Goal: Find contact information: Find contact information

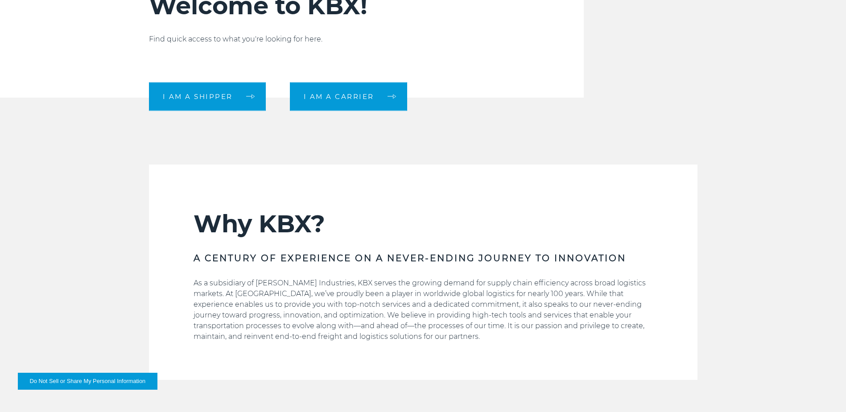
scroll to position [357, 0]
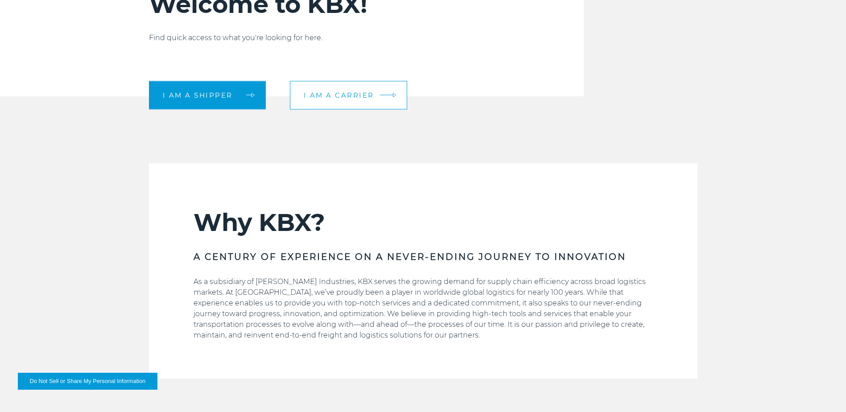
click at [332, 97] on span "I am a carrier" at bounding box center [339, 95] width 71 height 7
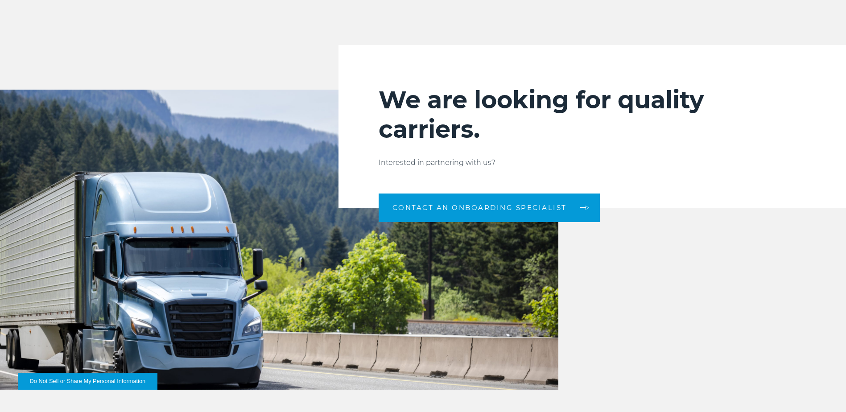
scroll to position [892, 0]
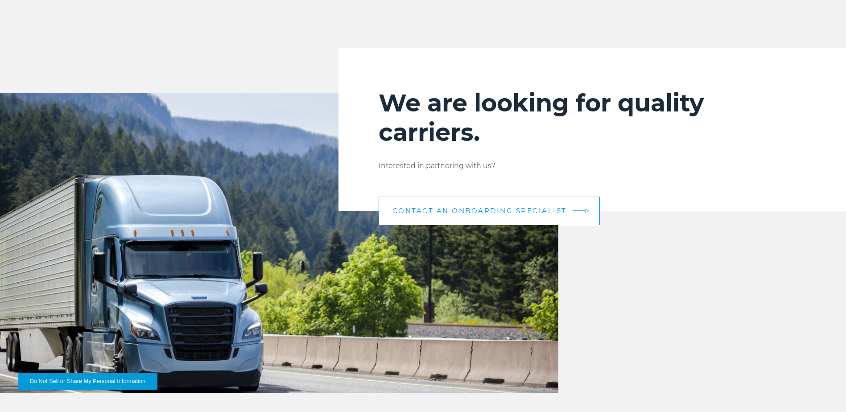
click at [433, 210] on span "CONTACT AN ONBOARDING SPECIALIST" at bounding box center [480, 210] width 174 height 7
click at [442, 212] on span "CONTACT AN ONBOARDING SPECIALIST" at bounding box center [480, 210] width 174 height 7
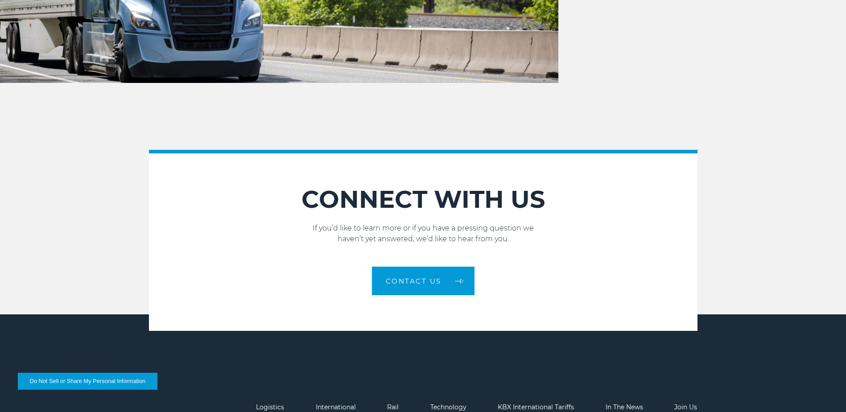
scroll to position [1205, 0]
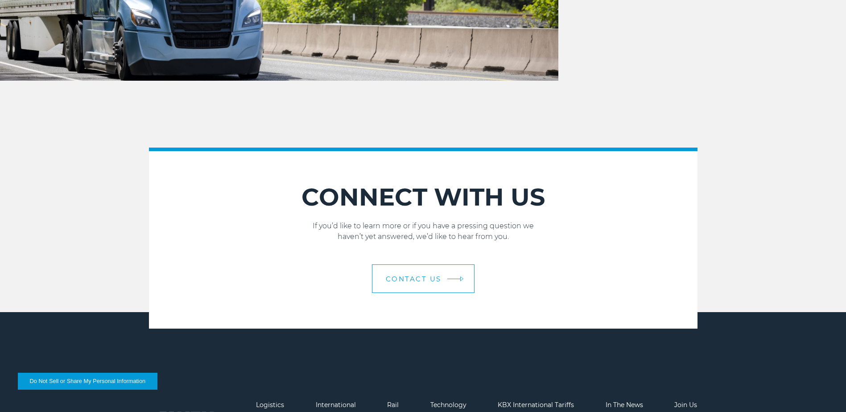
click at [402, 277] on link "Contact Us" at bounding box center [423, 279] width 103 height 29
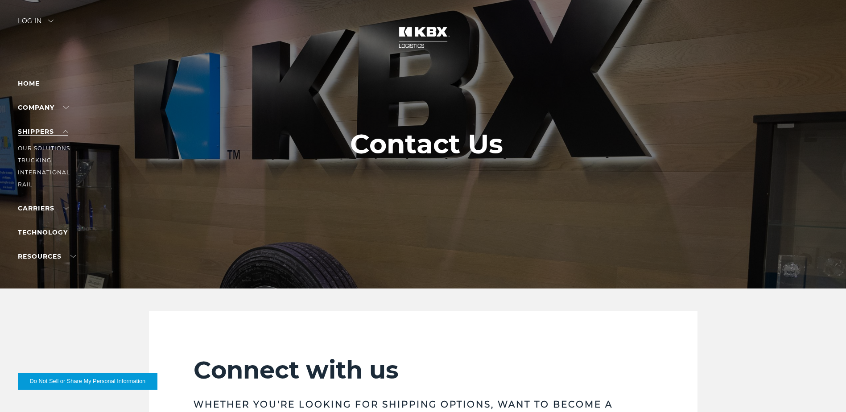
click at [66, 131] on link "SHIPPERS" at bounding box center [43, 132] width 50 height 8
click at [43, 162] on link "Trucking" at bounding box center [34, 160] width 33 height 7
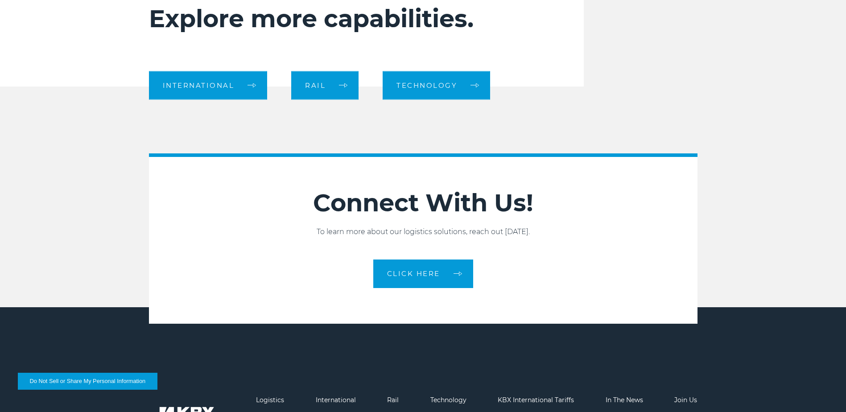
scroll to position [1025, 0]
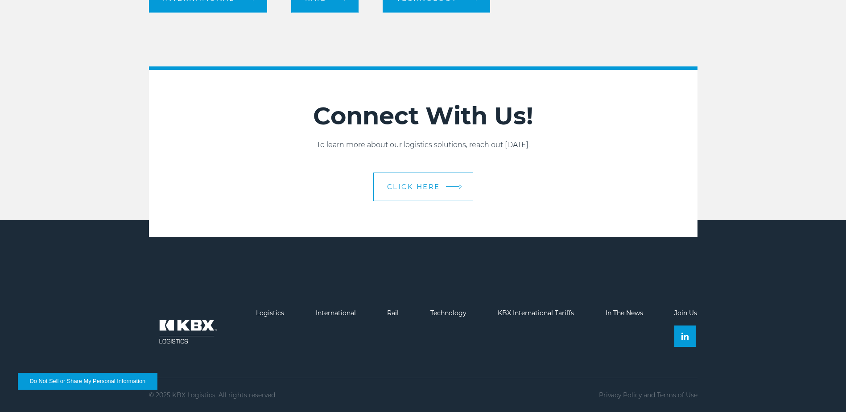
click at [390, 190] on span "CLICK HERE" at bounding box center [413, 186] width 53 height 7
